Goal: Check status: Check status

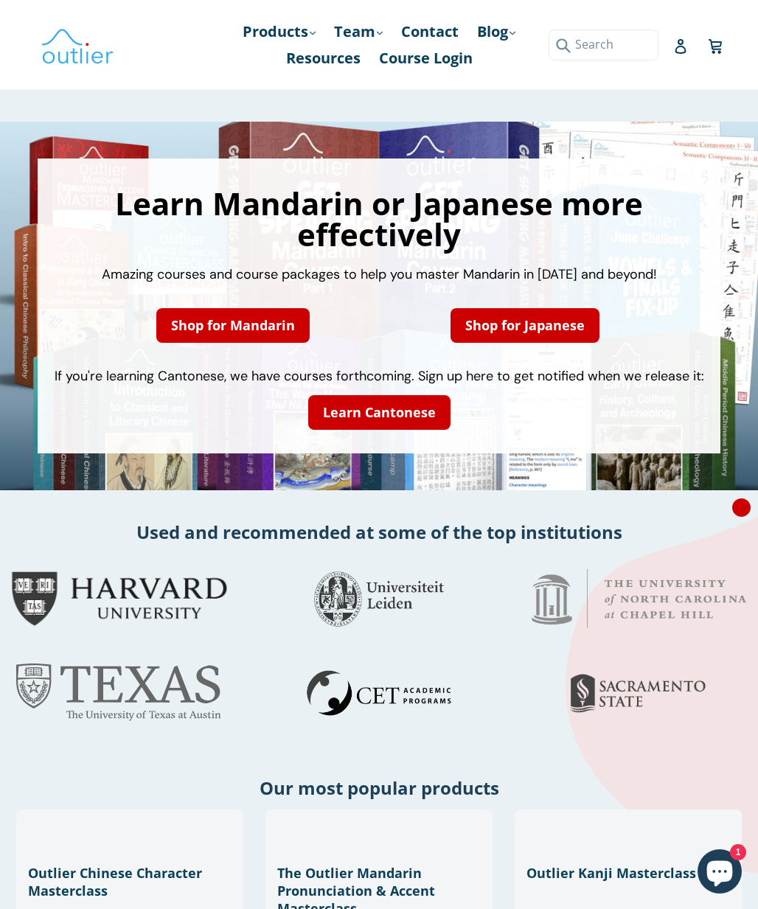
click at [671, 35] on div "Submit" at bounding box center [636, 44] width 177 height 30
click at [682, 53] on icon at bounding box center [679, 46] width 11 height 15
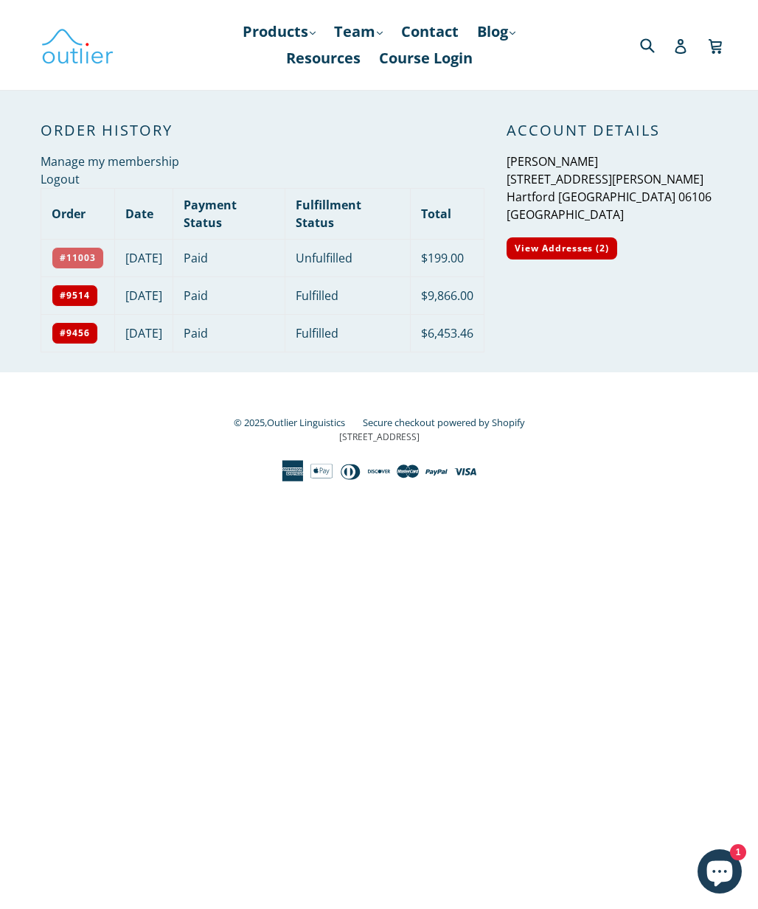
click at [88, 258] on link "#11003" at bounding box center [78, 258] width 52 height 22
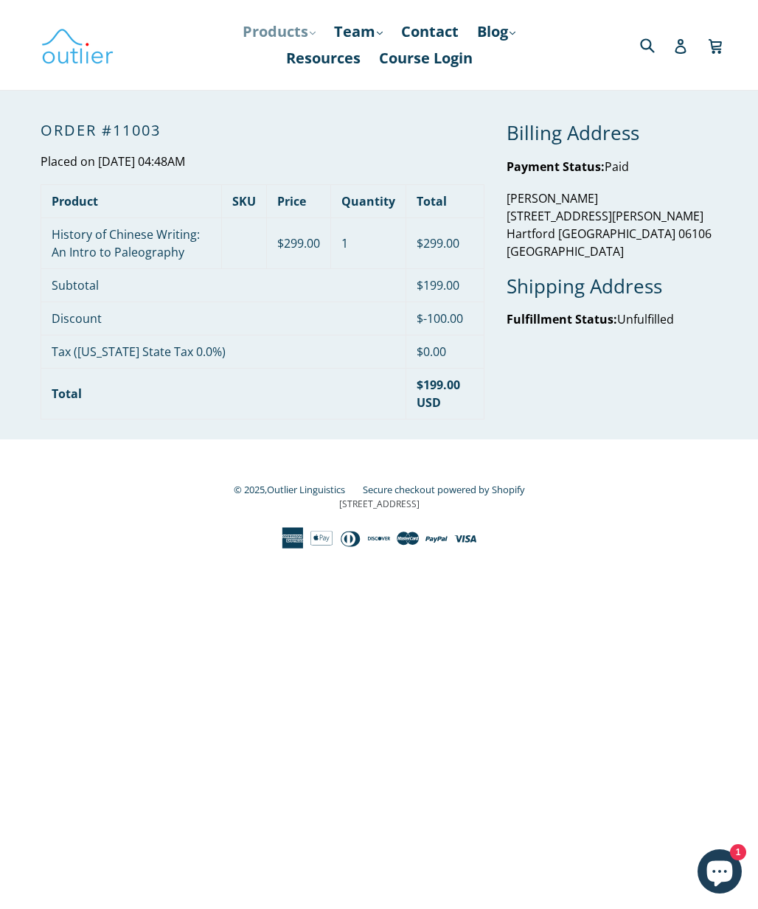
click at [276, 36] on link "Products .cls-1{fill:#231f20} expand" at bounding box center [279, 31] width 88 height 27
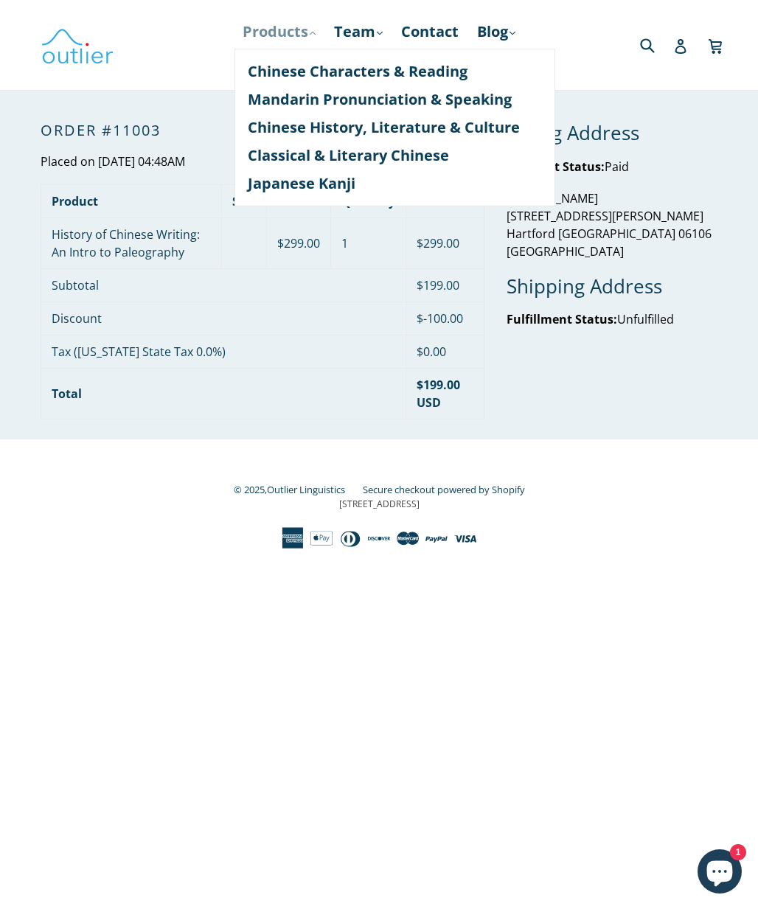
click at [276, 36] on link "Products .cls-1{fill:#231f20} expand" at bounding box center [279, 31] width 88 height 27
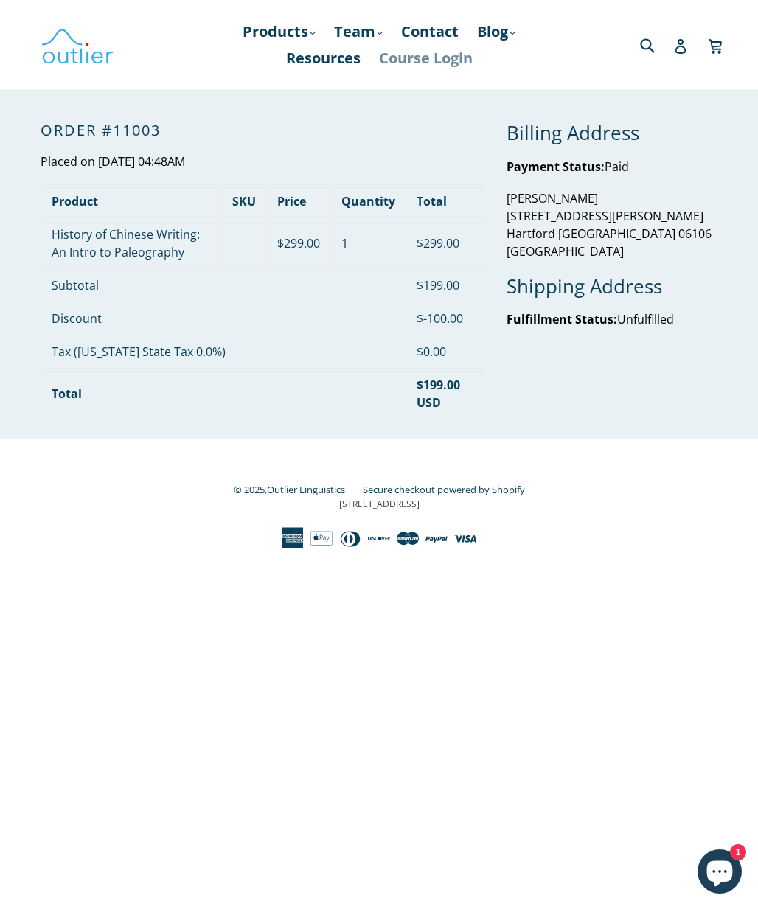
click at [433, 54] on link "Course Login" at bounding box center [425, 58] width 108 height 27
